Goal: Task Accomplishment & Management: Manage account settings

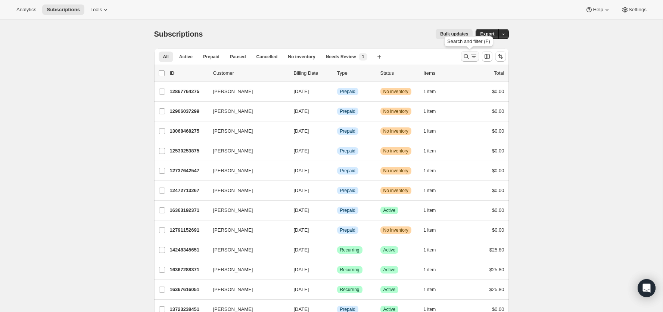
click at [465, 58] on icon "Search and filter results" at bounding box center [466, 56] width 7 height 7
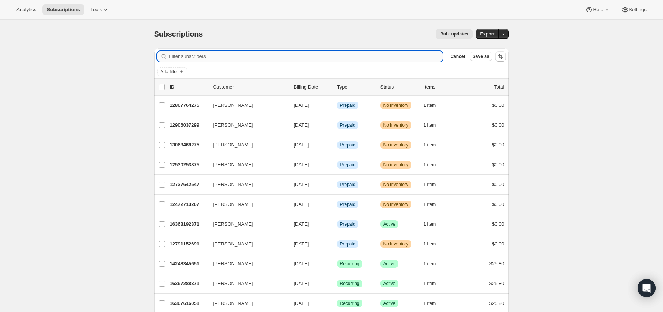
click at [389, 58] on input "Filter subscribers" at bounding box center [306, 56] width 274 height 10
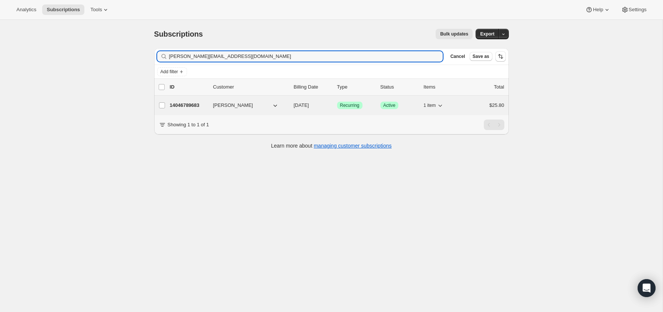
type input "[PERSON_NAME][EMAIL_ADDRESS][DOMAIN_NAME]"
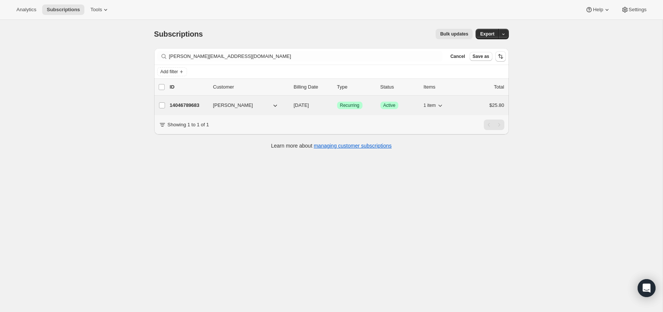
click at [192, 103] on p "14046789683" at bounding box center [188, 105] width 37 height 7
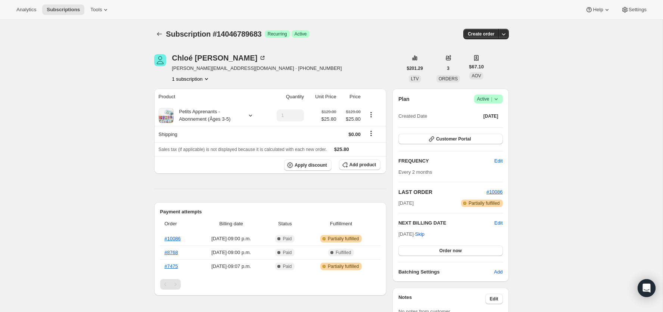
click at [496, 99] on icon at bounding box center [495, 99] width 3 height 2
click at [483, 125] on span "Cancel subscription" at bounding box center [486, 126] width 42 height 6
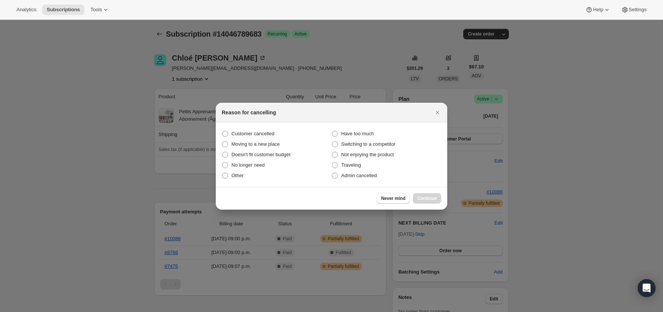
click at [236, 125] on section "Customer cancelled Have too much Moving to a new place Switching to a competito…" at bounding box center [331, 154] width 231 height 64
click at [242, 131] on span "Customer cancelled" at bounding box center [252, 134] width 43 height 6
click at [222, 131] on input "Customer cancelled" at bounding box center [222, 131] width 0 height 0
radio input "true"
click at [428, 198] on span "Continue" at bounding box center [426, 198] width 19 height 6
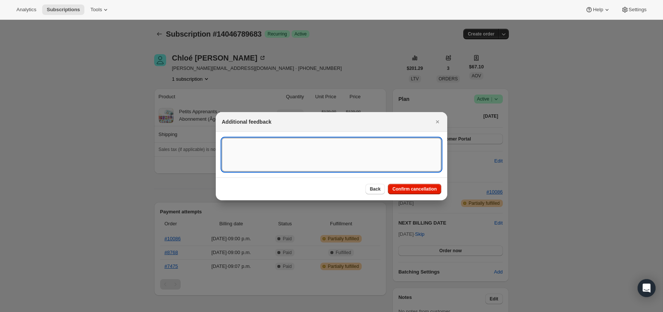
click at [292, 157] on textarea ":rc0:" at bounding box center [331, 155] width 219 height 34
type textarea "customer are not interested in the subscription any more"
click at [403, 187] on span "Confirm cancellation" at bounding box center [414, 189] width 44 height 6
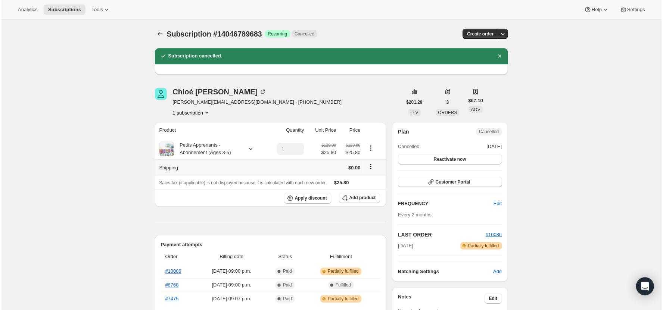
scroll to position [102, 0]
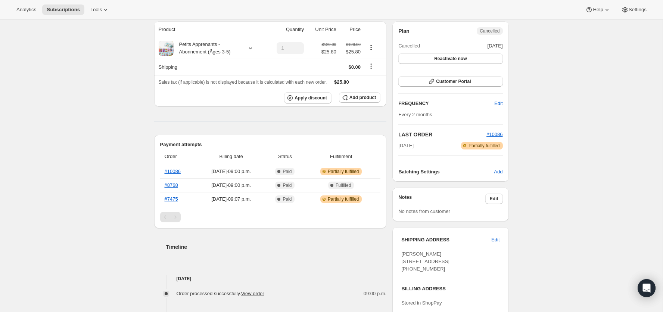
click at [176, 216] on div "Pagination" at bounding box center [175, 217] width 10 height 10
